Goal: Navigation & Orientation: Find specific page/section

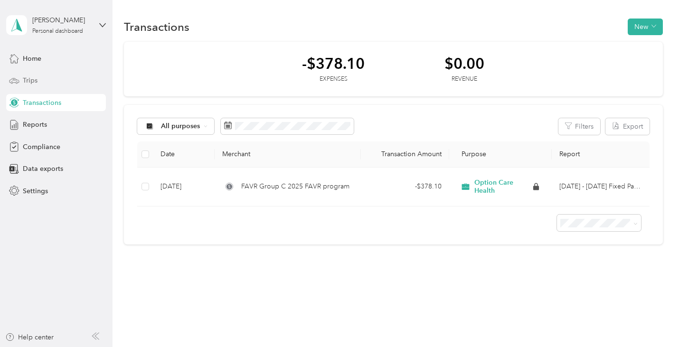
click at [32, 81] on span "Trips" at bounding box center [30, 81] width 15 height 10
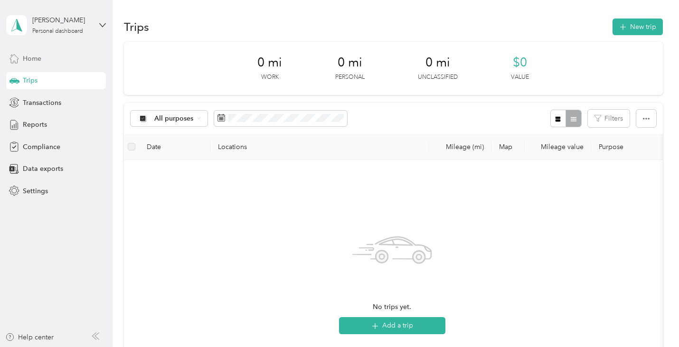
click at [33, 59] on span "Home" at bounding box center [32, 59] width 19 height 10
